Goal: Obtain resource: Obtain resource

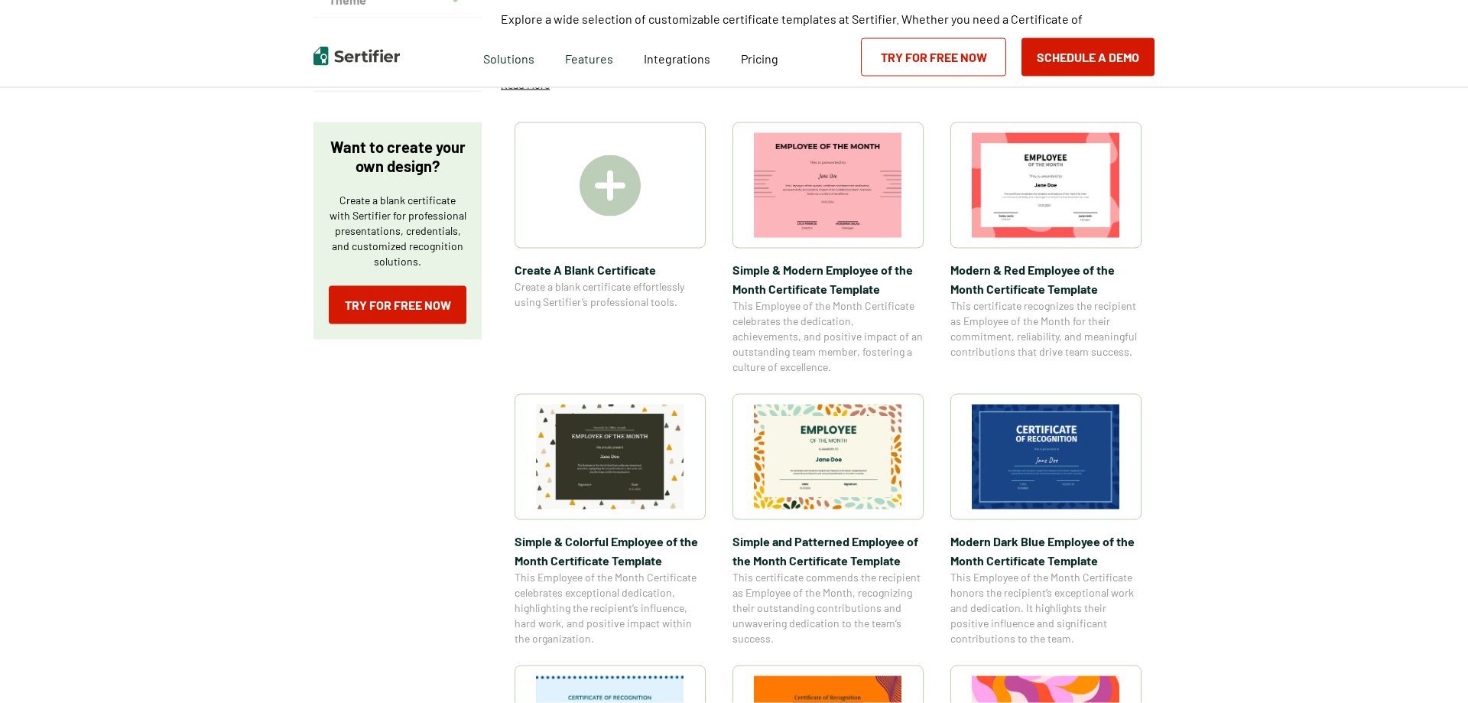
scroll to position [234, 0]
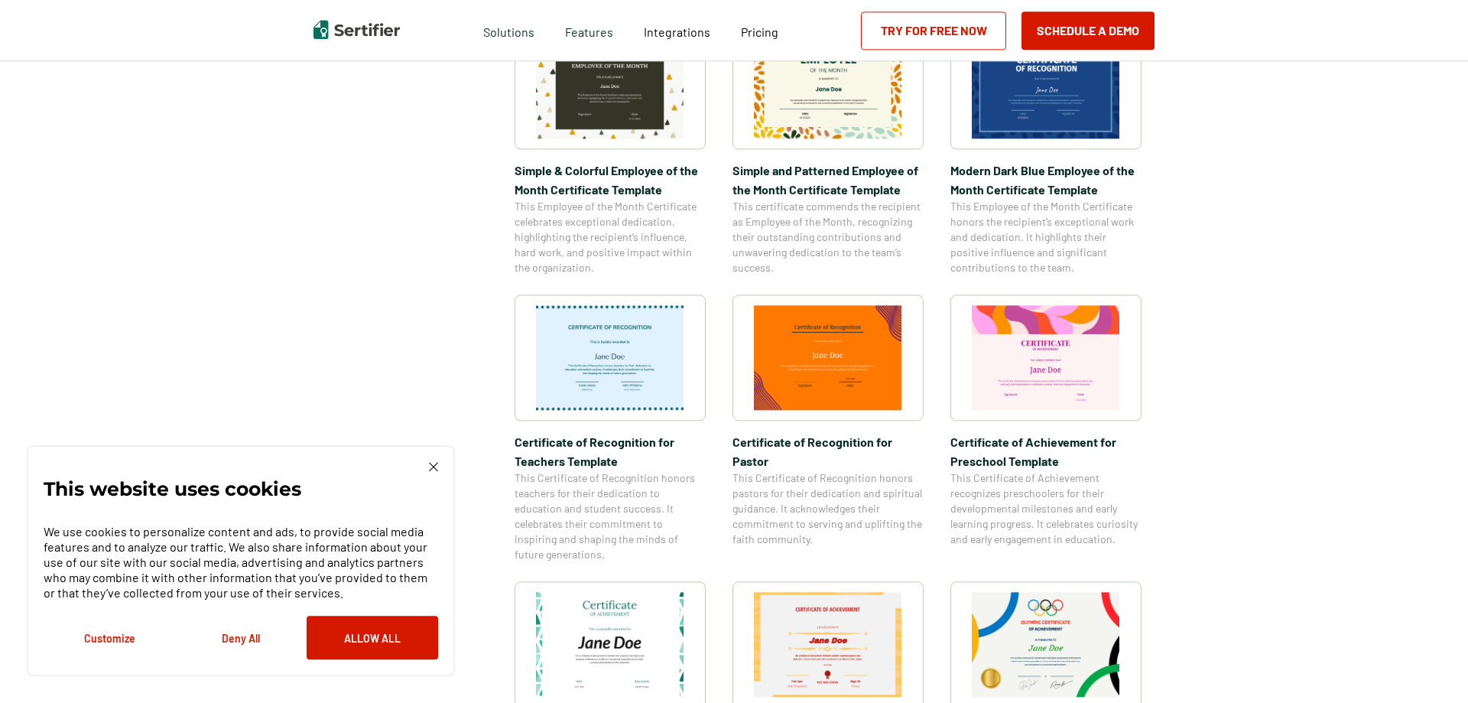
scroll to position [546, 0]
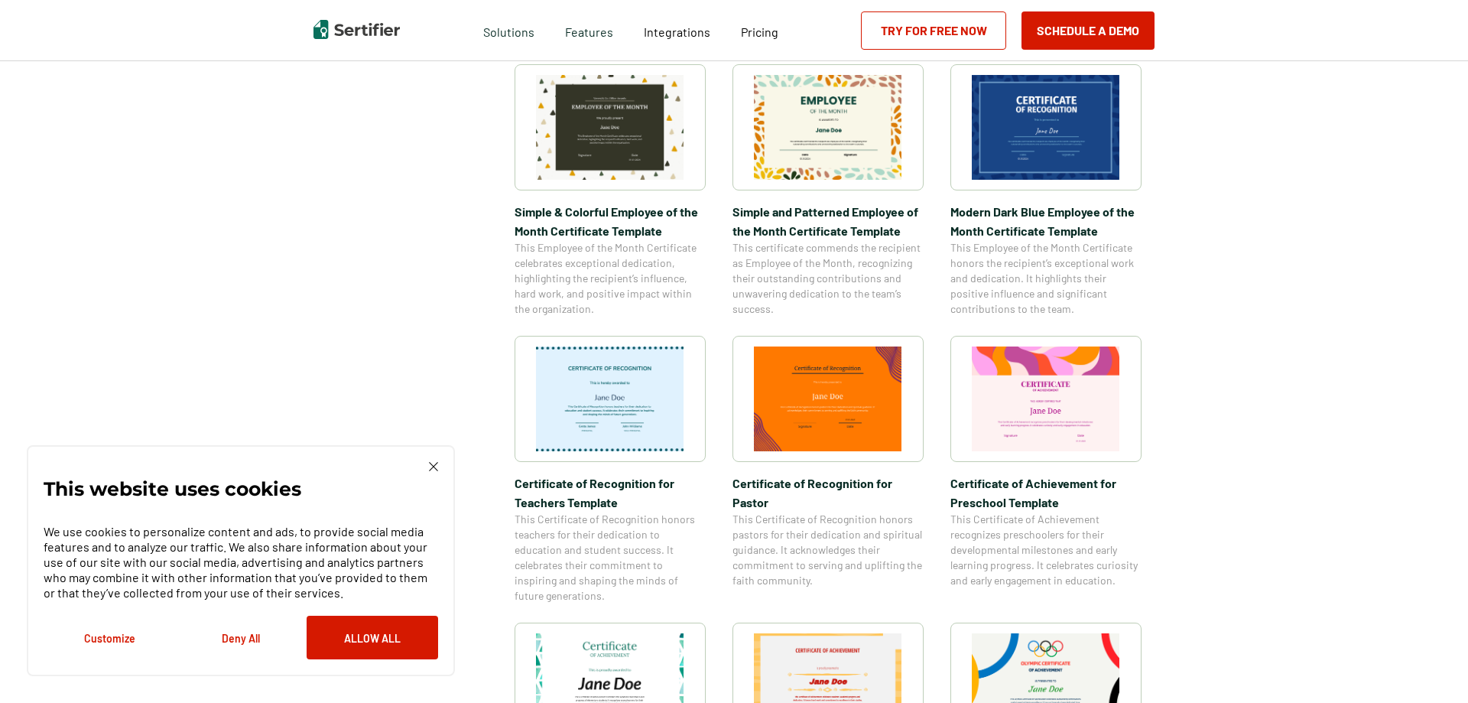
click at [1052, 141] on img at bounding box center [1046, 127] width 148 height 105
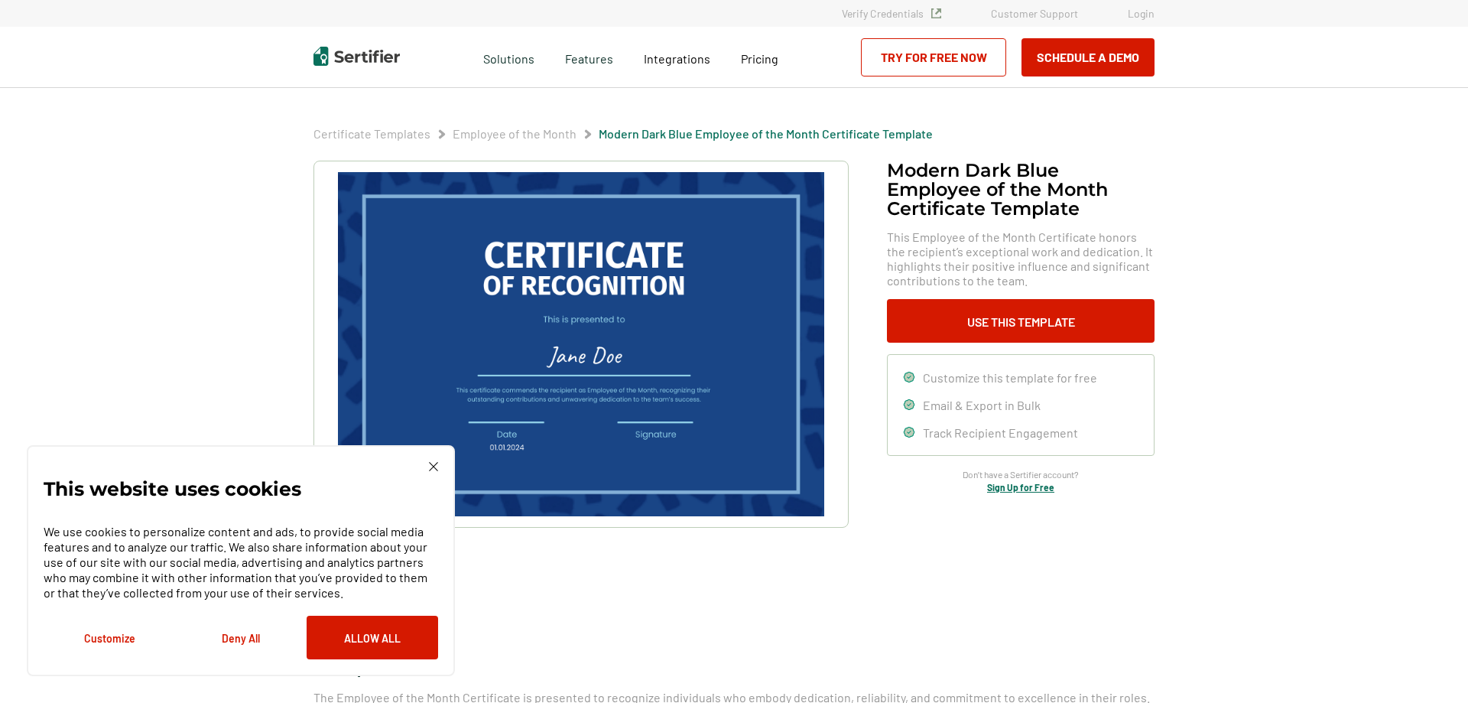
click at [431, 466] on img at bounding box center [433, 466] width 9 height 9
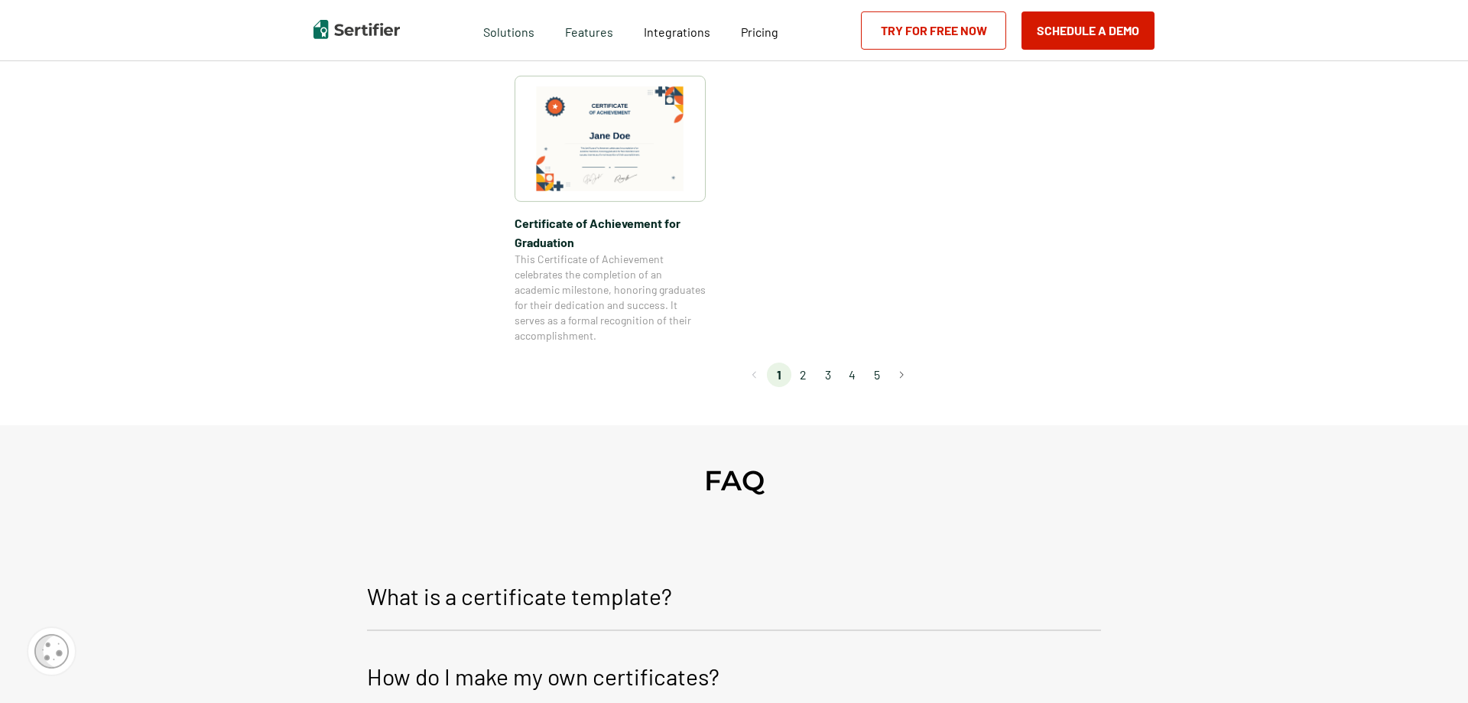
scroll to position [1404, 0]
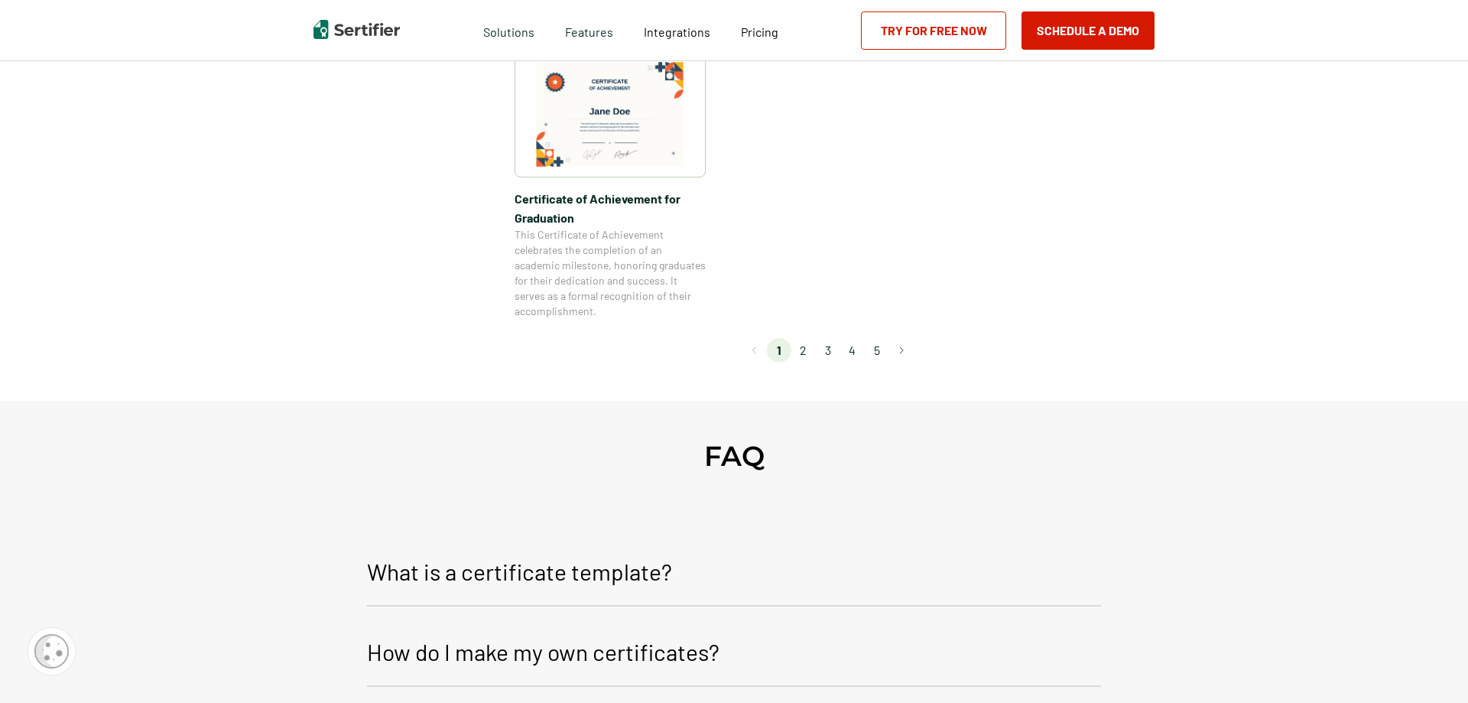
click at [808, 350] on li "2" at bounding box center [804, 350] width 24 height 24
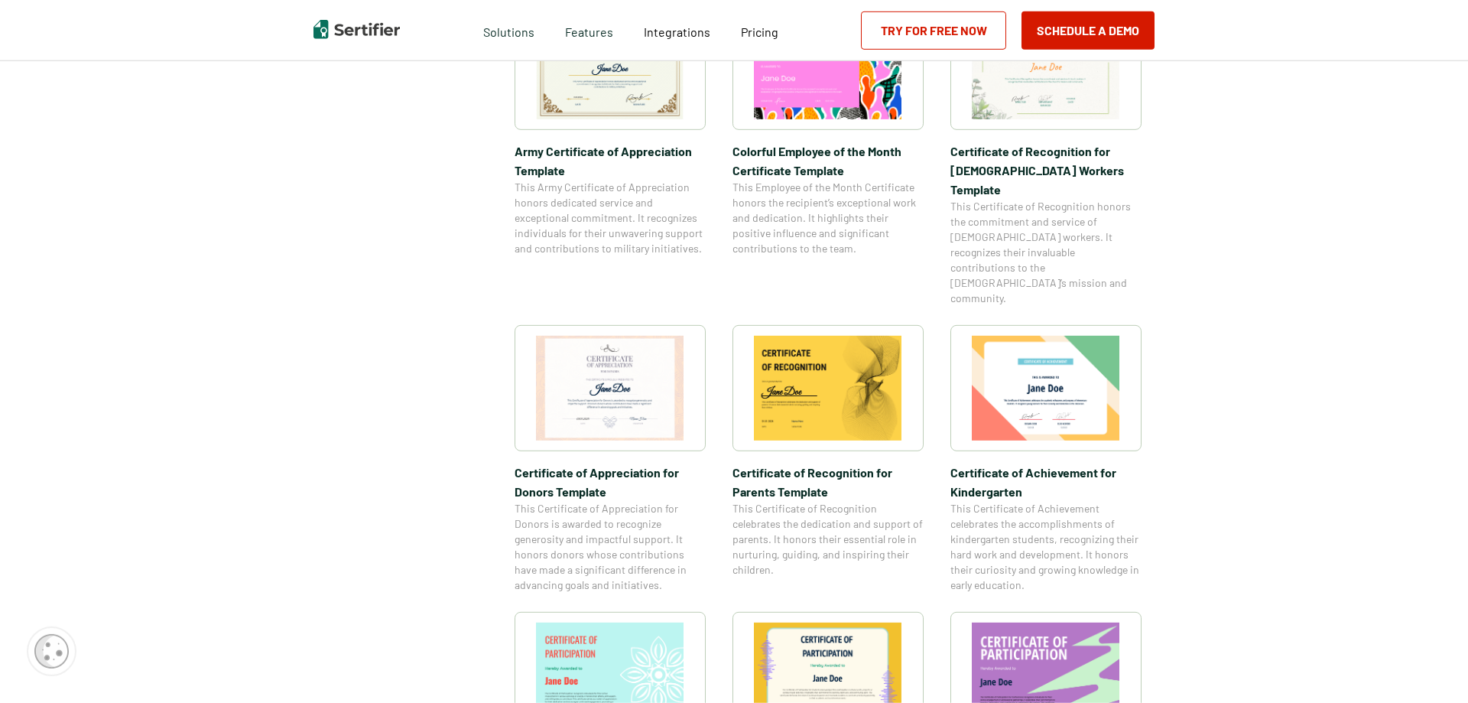
scroll to position [624, 0]
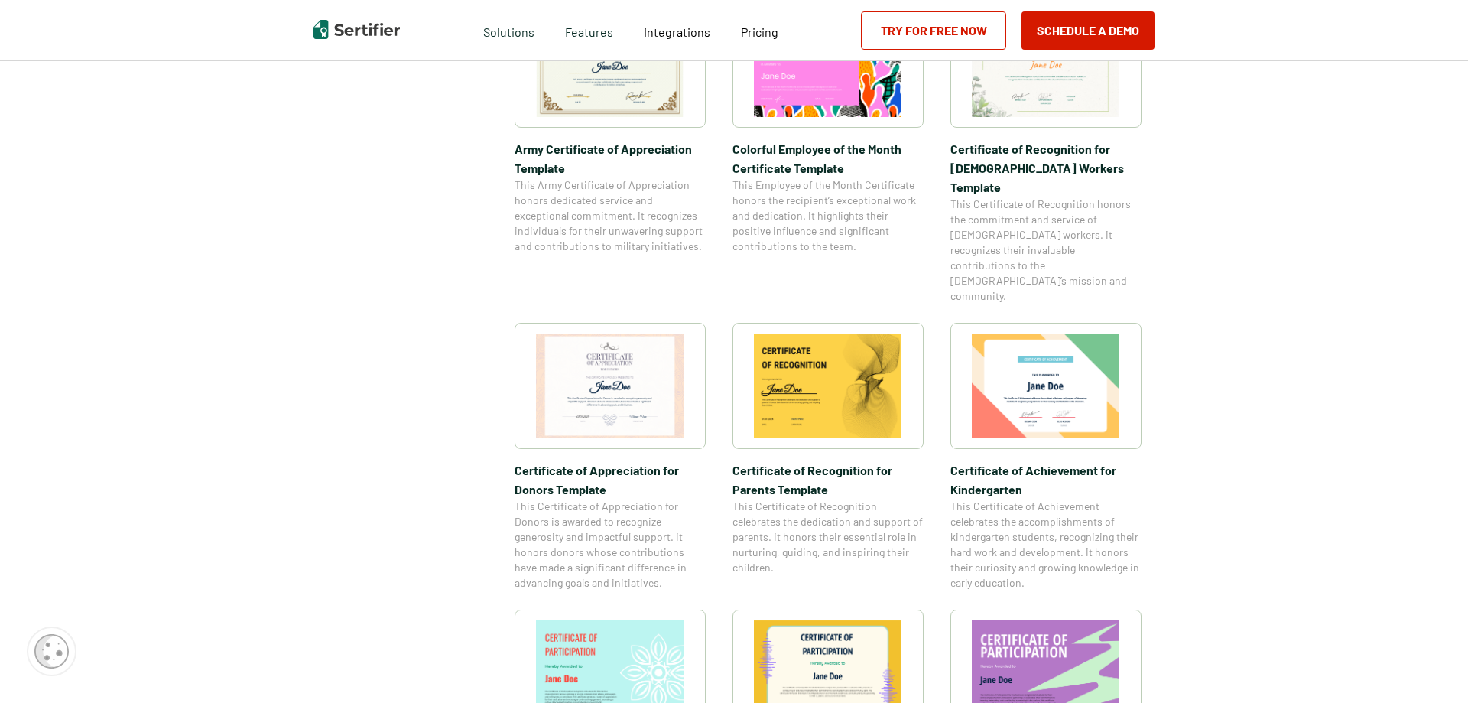
click at [621, 337] on img at bounding box center [610, 385] width 148 height 105
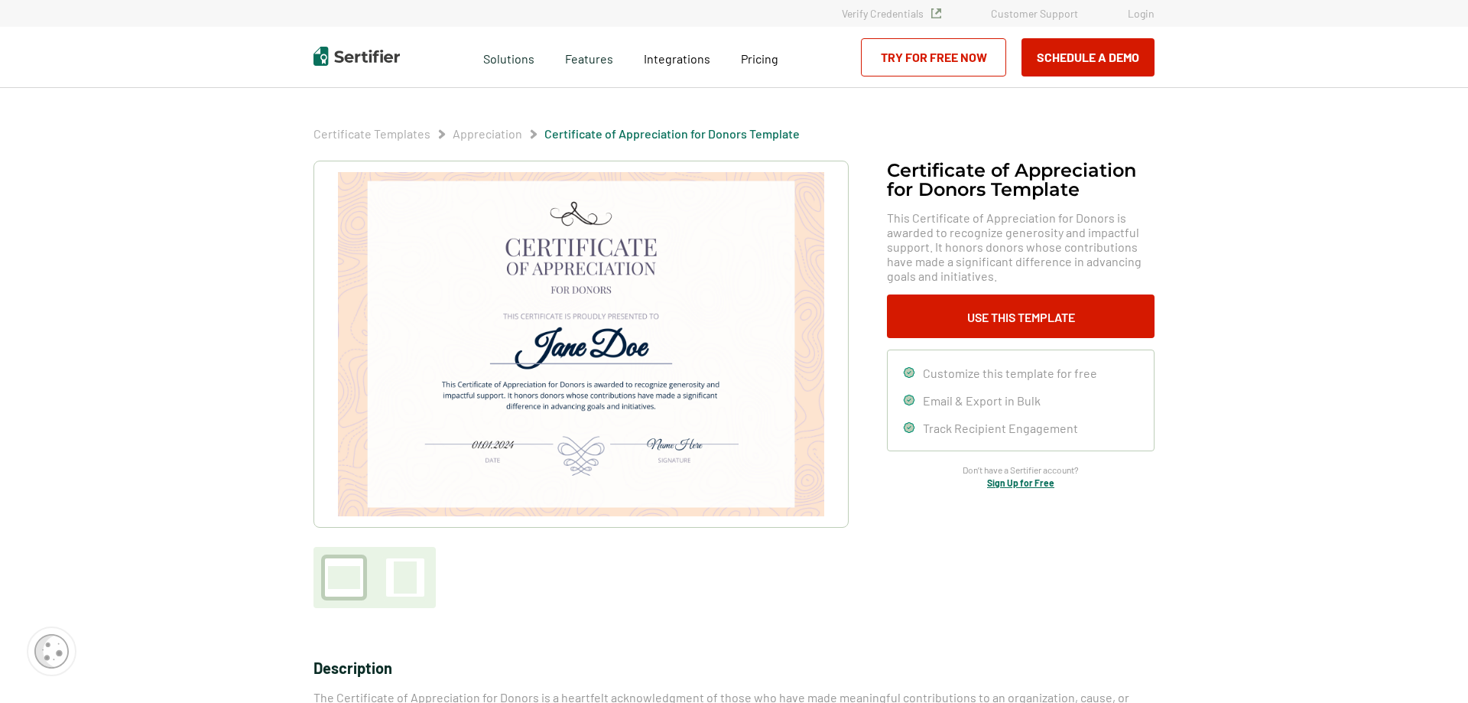
click at [543, 484] on img at bounding box center [581, 344] width 486 height 344
click at [443, 379] on img at bounding box center [581, 344] width 486 height 344
